Goal: Go to known website: Access a specific website the user already knows

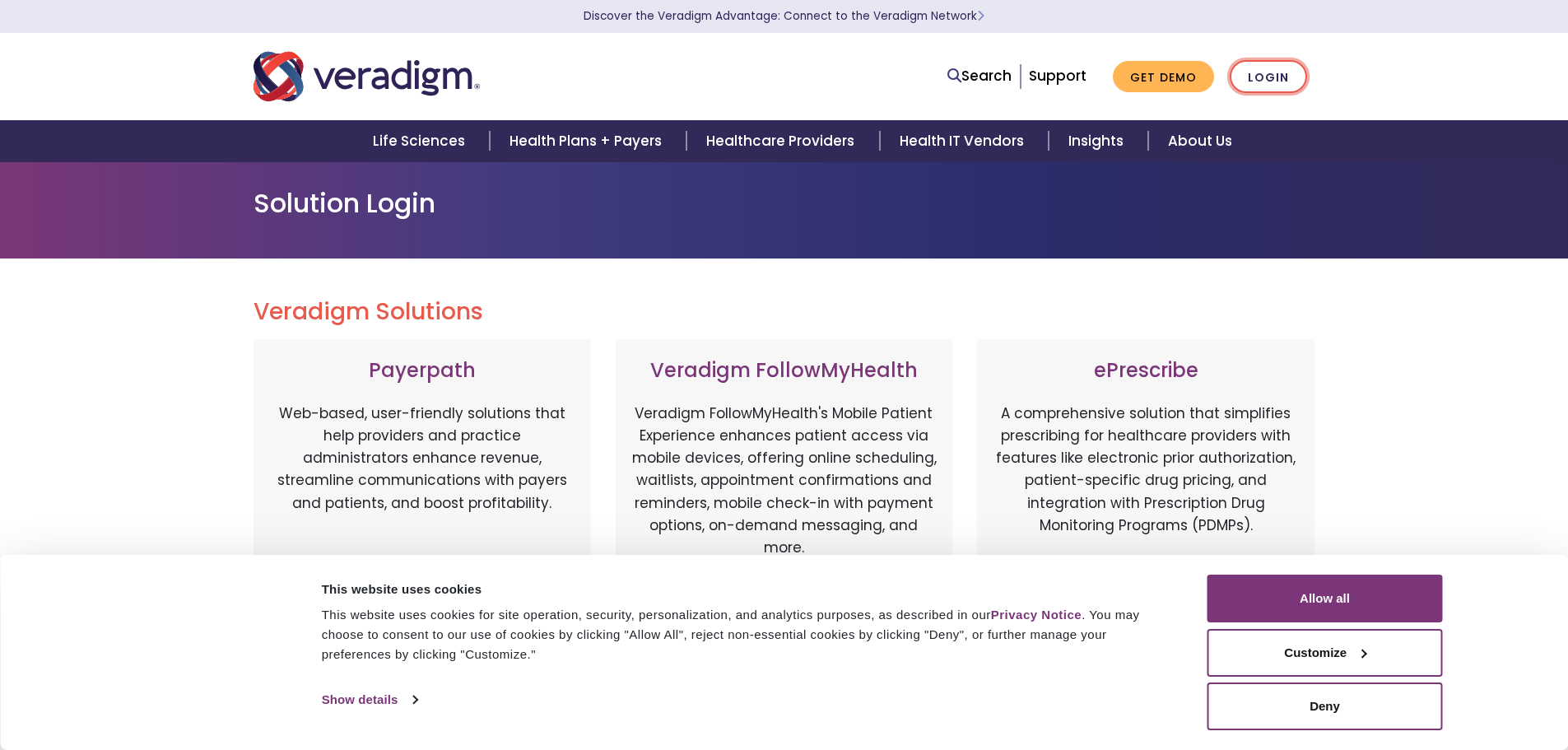
click at [1275, 73] on link "Login" at bounding box center [1268, 77] width 77 height 34
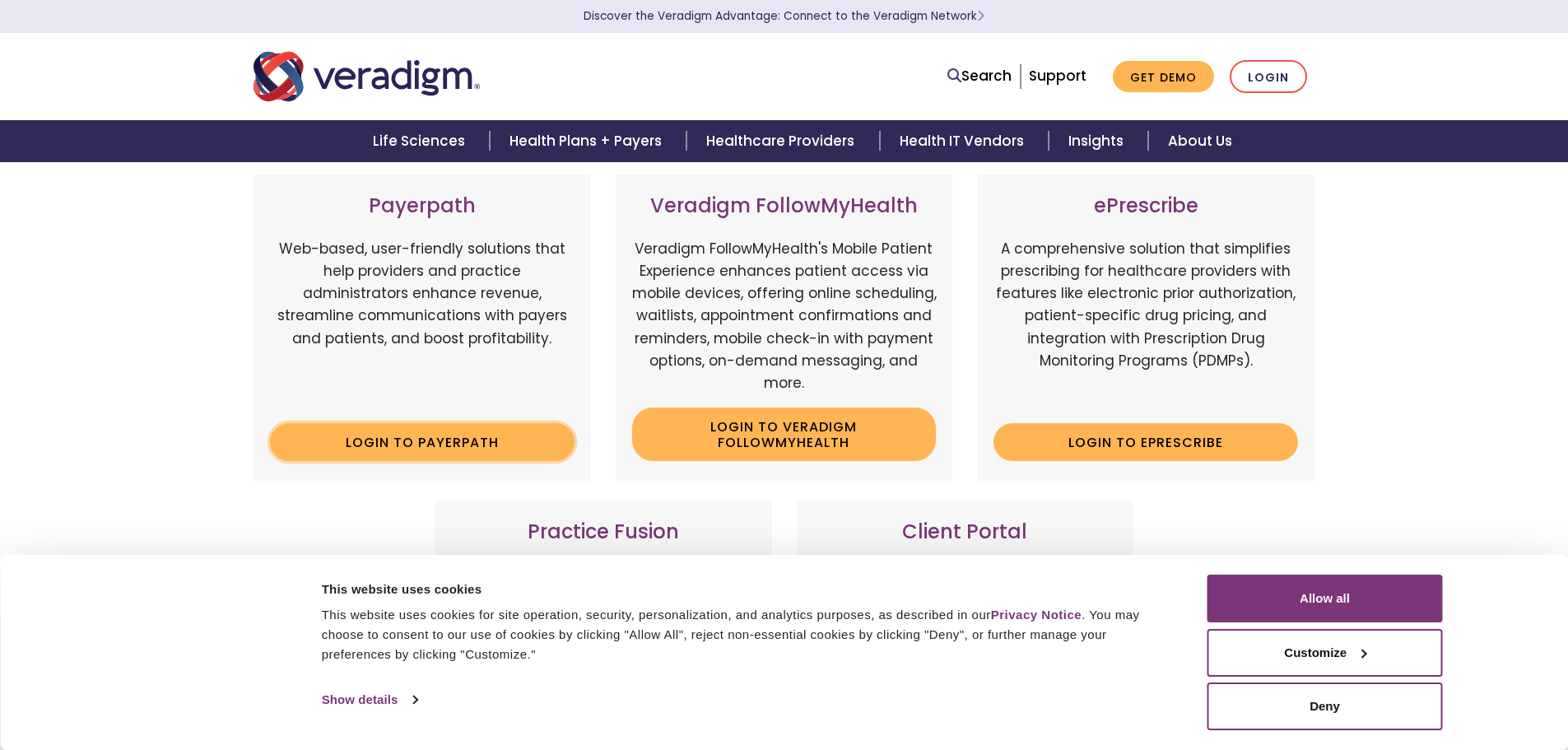
click at [393, 435] on link "Login to Payerpath" at bounding box center [422, 442] width 304 height 38
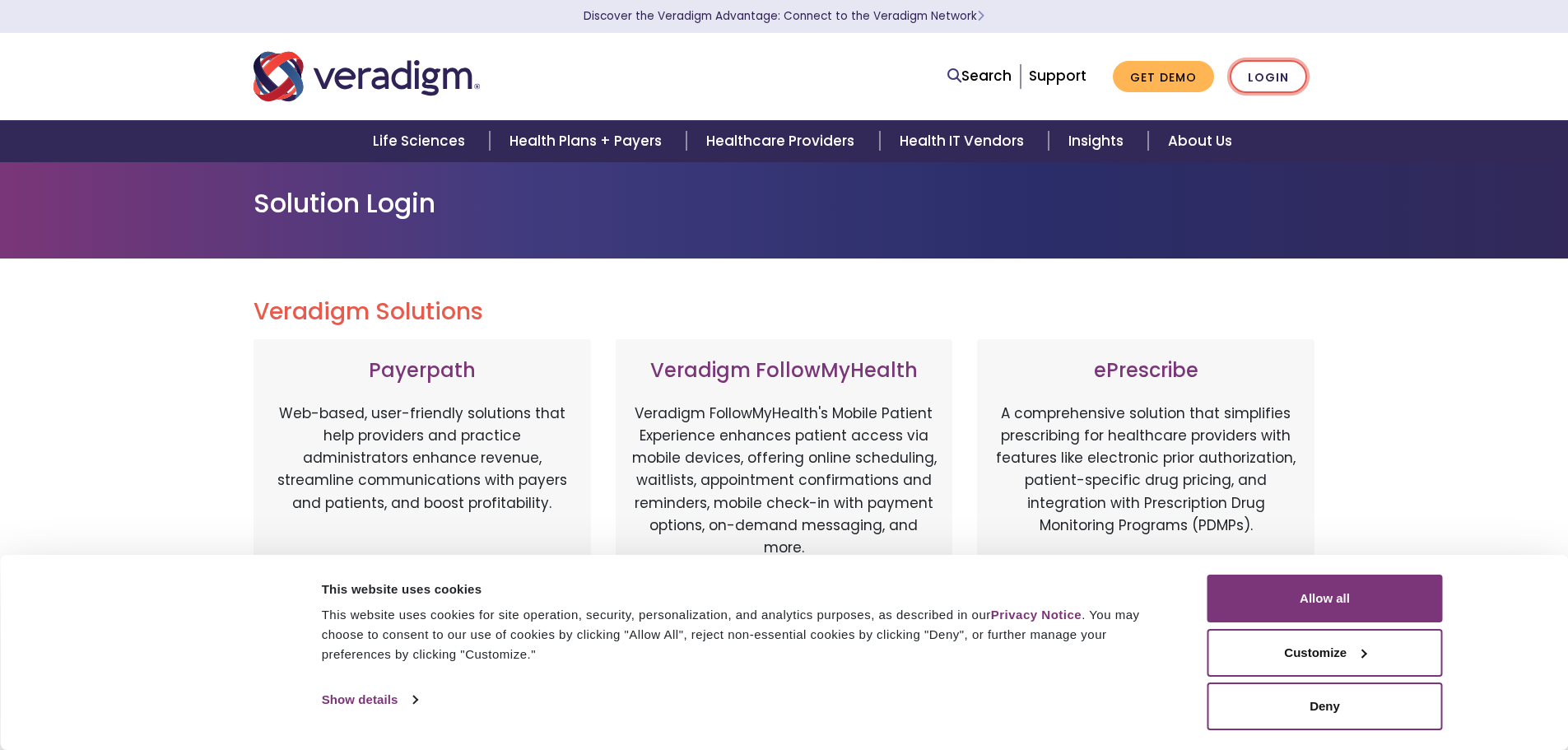
click at [1263, 79] on link "Login" at bounding box center [1268, 77] width 77 height 34
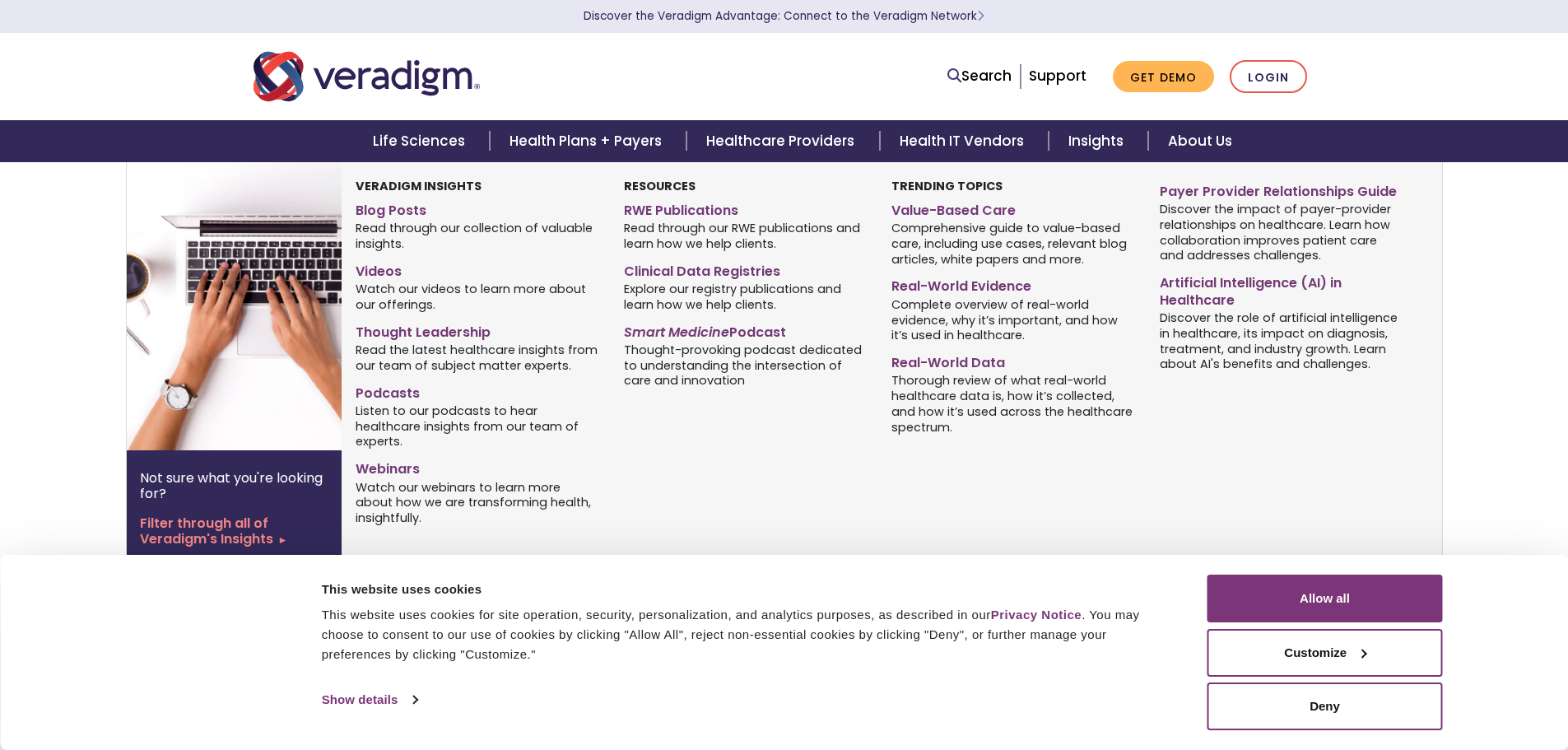
scroll to position [247, 0]
click at [686, 427] on div "Resources RWE Publications Read through our RWE publications and learn how we h…" at bounding box center [745, 353] width 267 height 354
click at [636, 433] on div "Resources RWE Publications Read through our RWE publications and learn how we h…" at bounding box center [745, 353] width 267 height 354
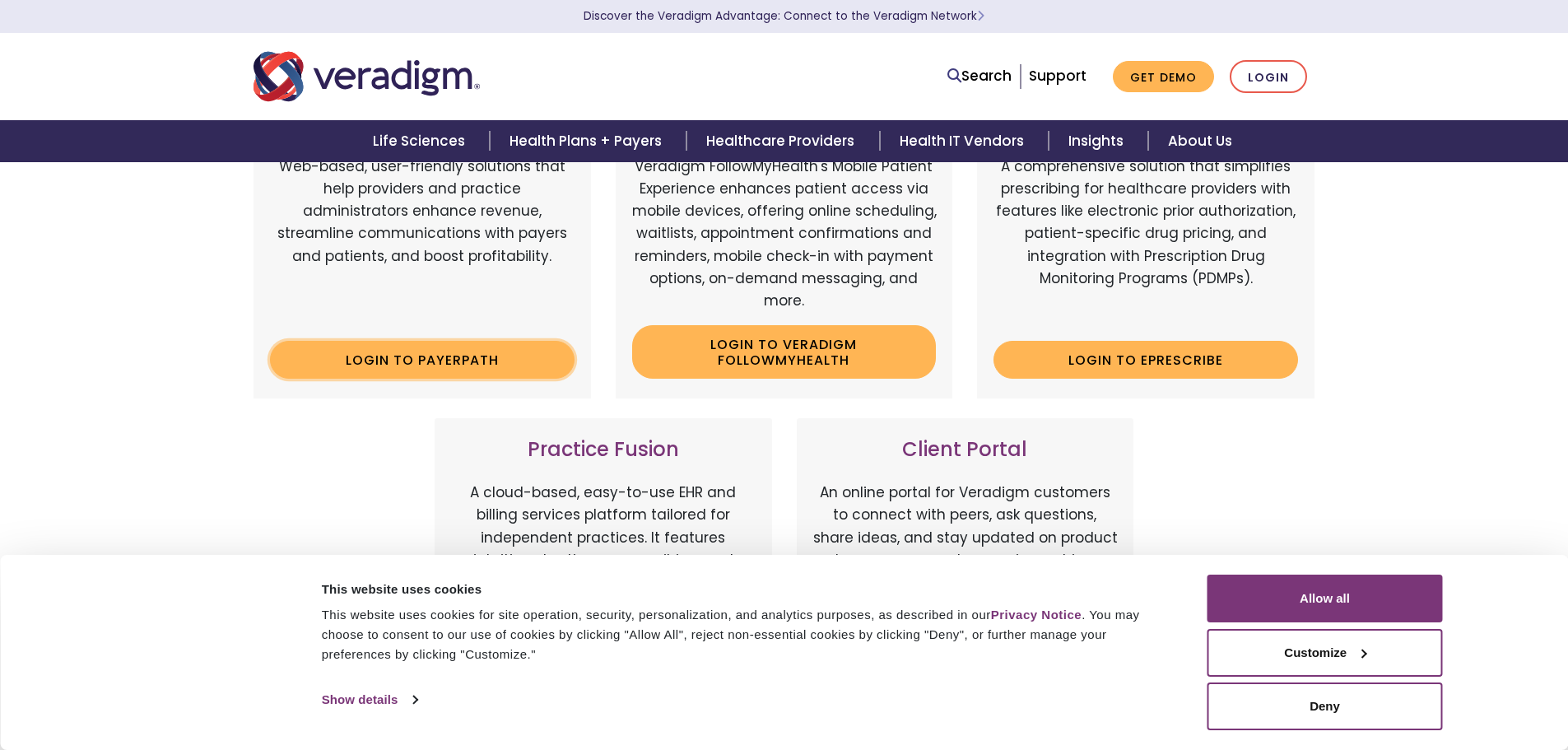
click at [407, 349] on link "Login to Payerpath" at bounding box center [422, 359] width 304 height 38
click at [404, 362] on link "Login to Payerpath" at bounding box center [422, 359] width 304 height 38
click at [1257, 71] on link "Login" at bounding box center [1268, 77] width 77 height 34
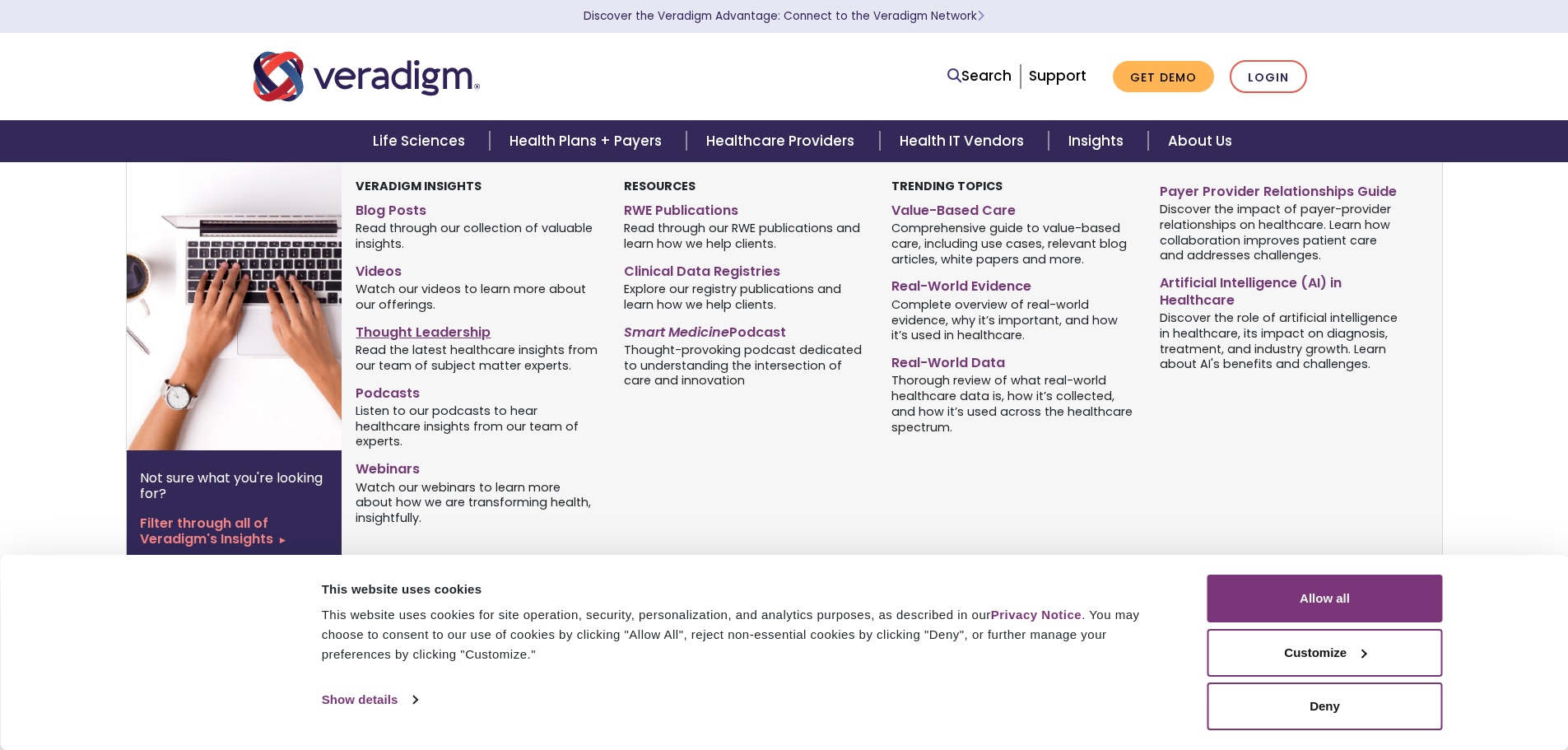
scroll to position [848, 0]
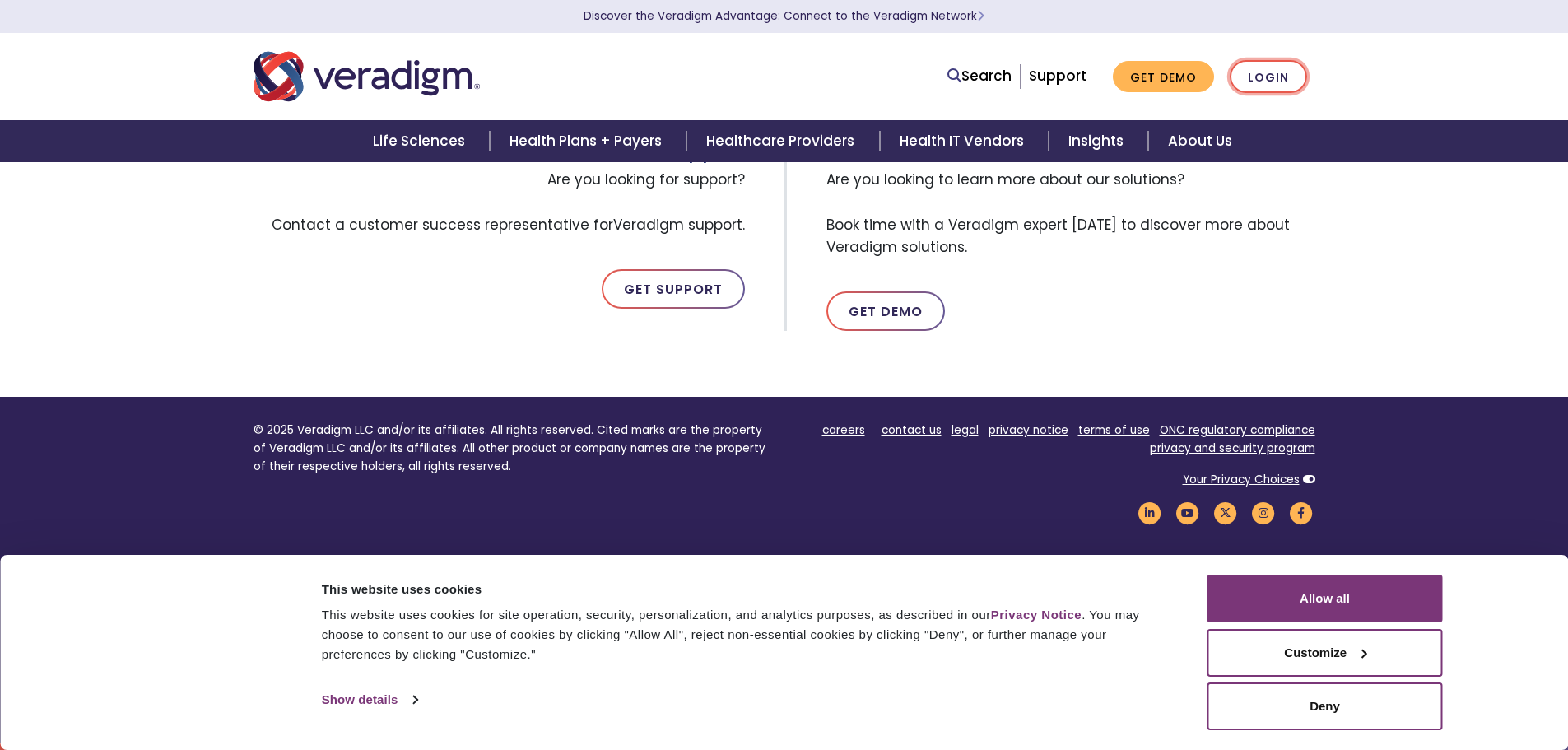
click at [1265, 75] on link "Login" at bounding box center [1268, 77] width 77 height 34
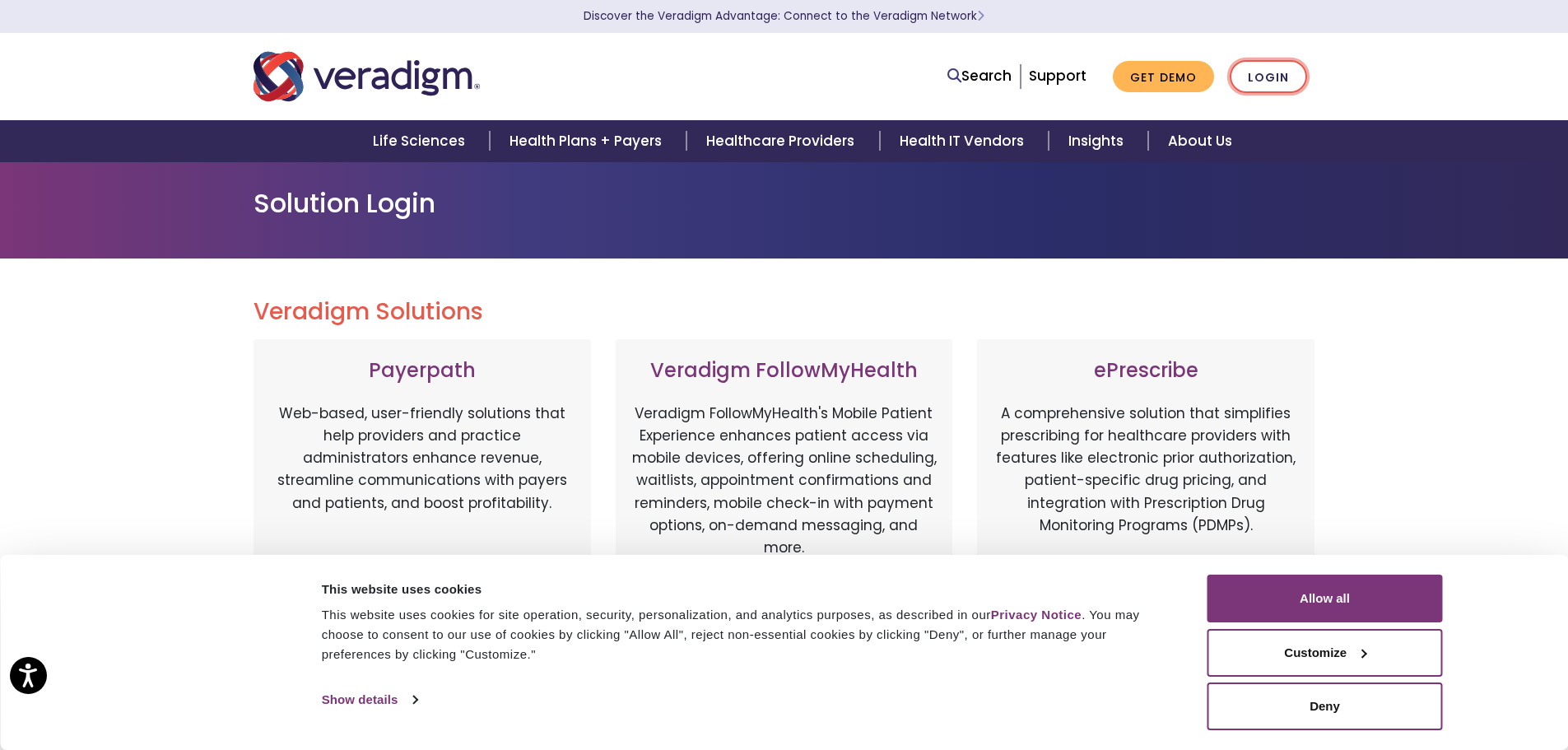
click at [1263, 74] on link "Login" at bounding box center [1268, 77] width 77 height 34
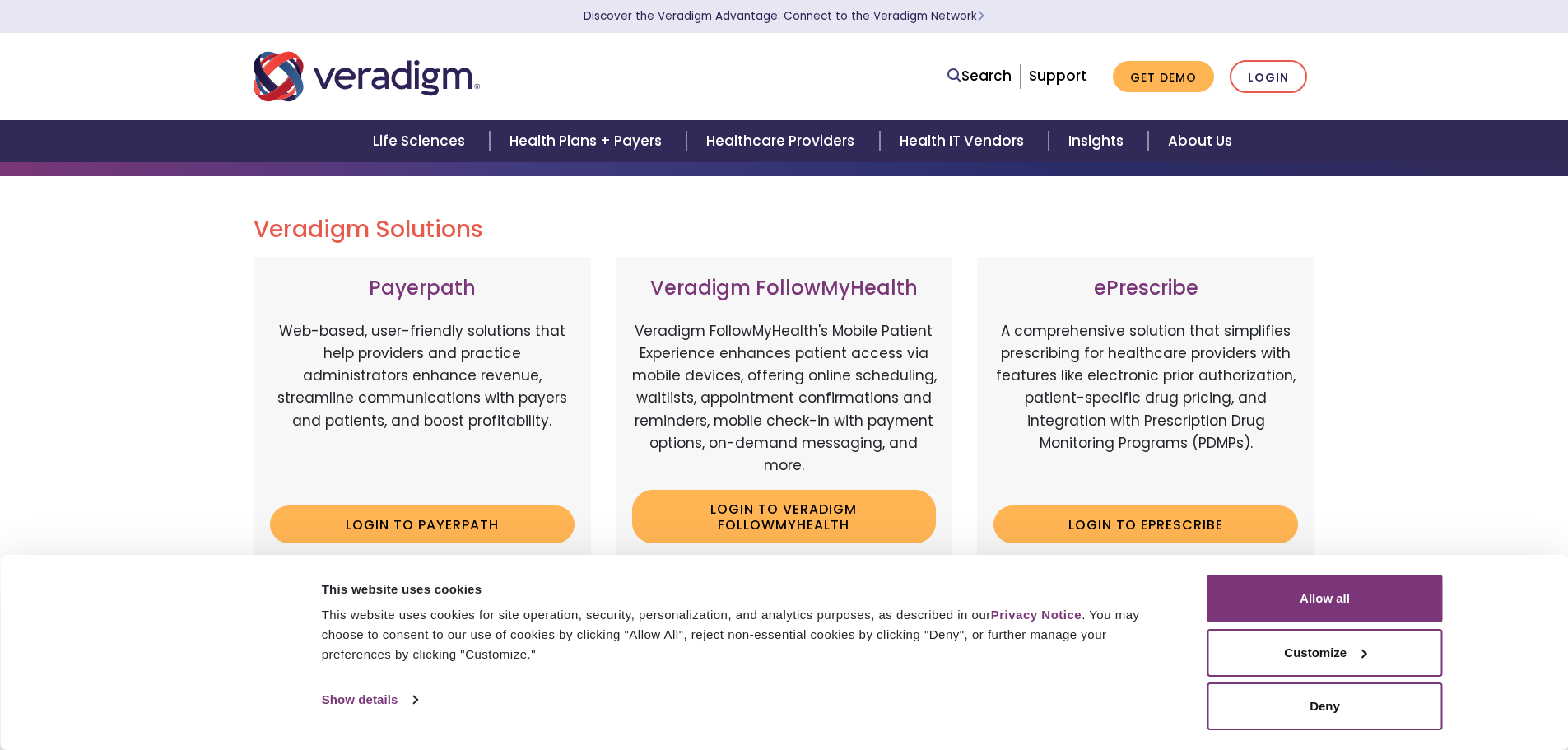
scroll to position [247, 0]
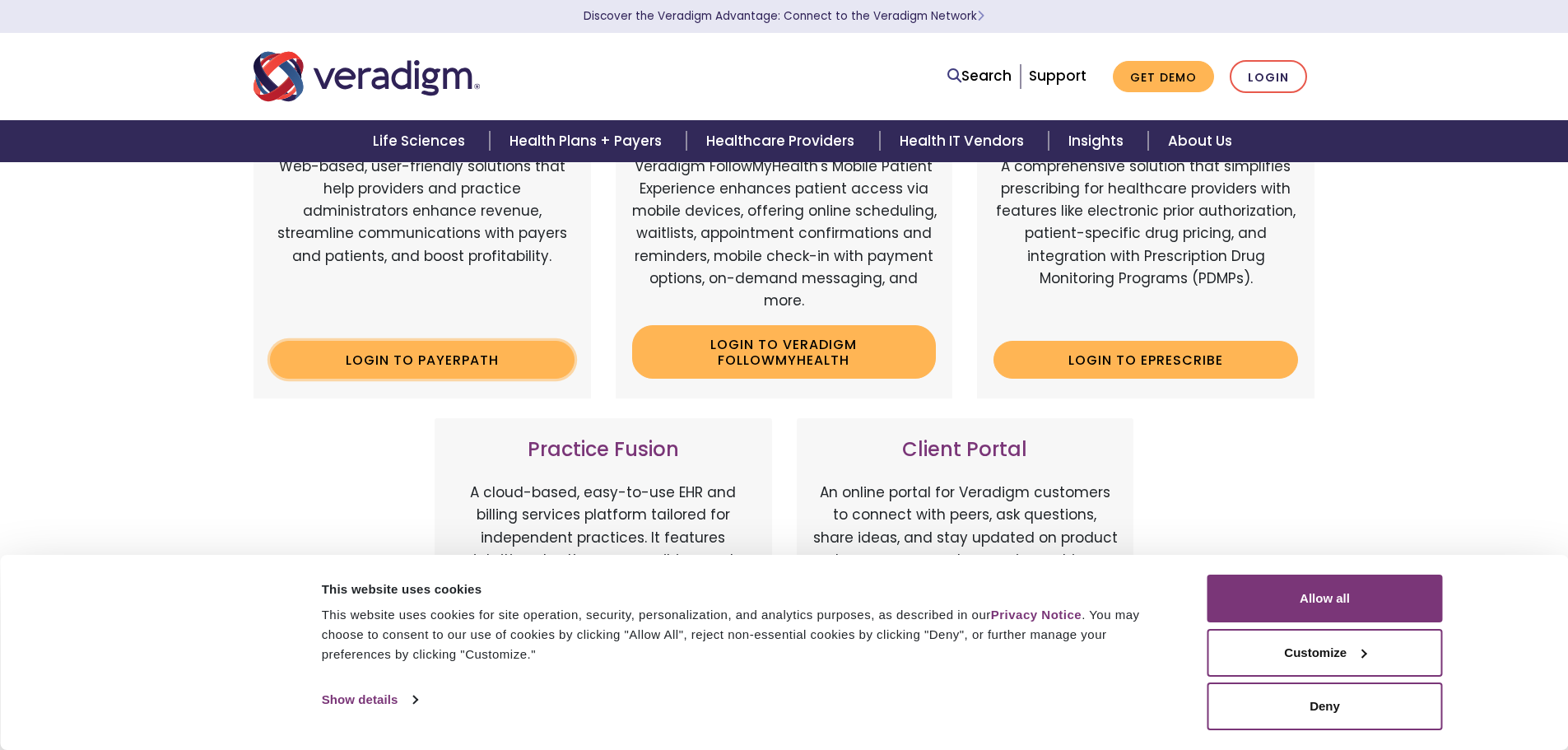
click at [391, 354] on link "Login to Payerpath" at bounding box center [422, 359] width 304 height 38
